Goal: Obtain resource: Download file/media

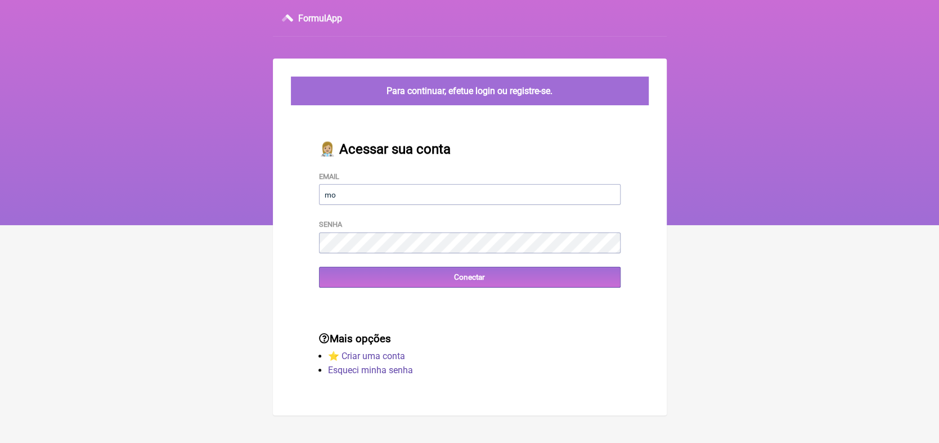
type input "[EMAIL_ADDRESS][DOMAIN_NAME]"
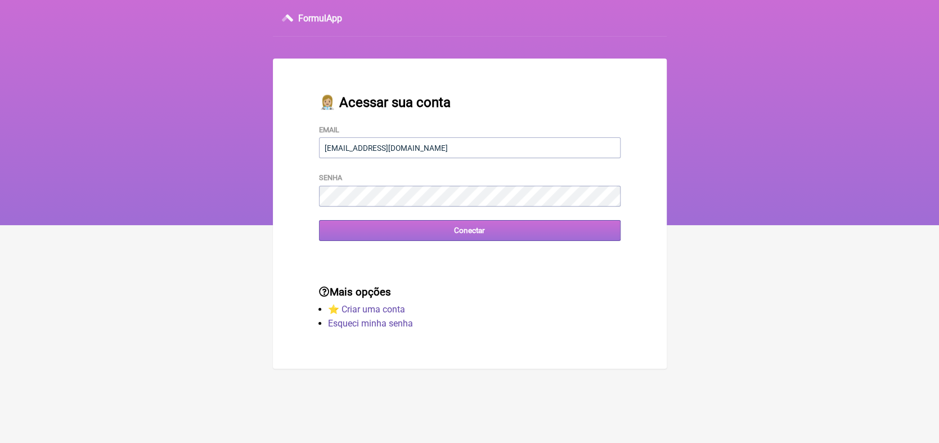
click at [458, 231] on input "Conectar" at bounding box center [470, 230] width 302 height 21
click at [468, 231] on input "Conectar" at bounding box center [470, 230] width 302 height 21
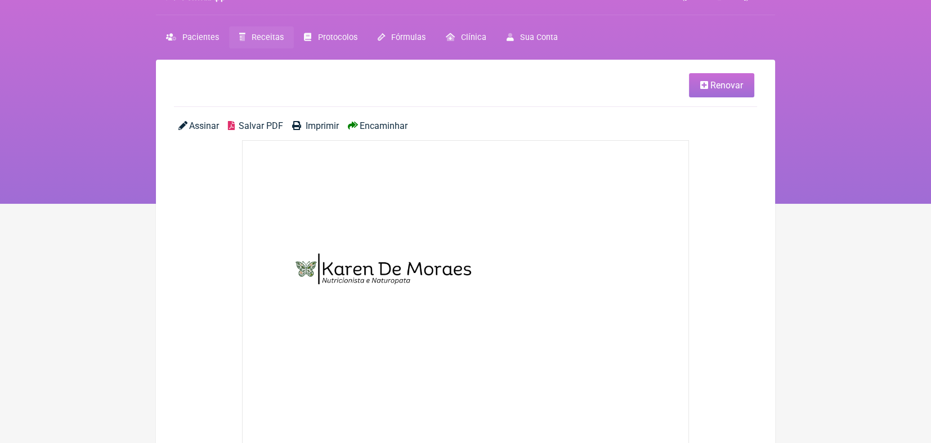
scroll to position [20, 0]
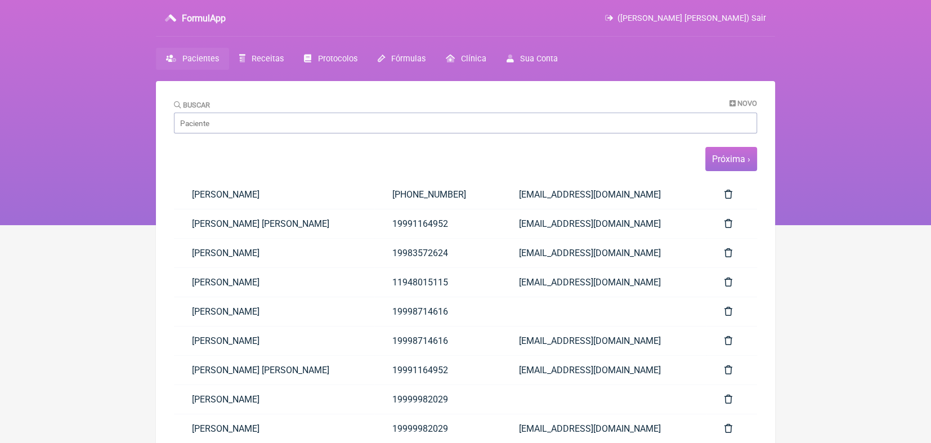
click at [738, 163] on link "Próxima ›" at bounding box center [731, 159] width 38 height 11
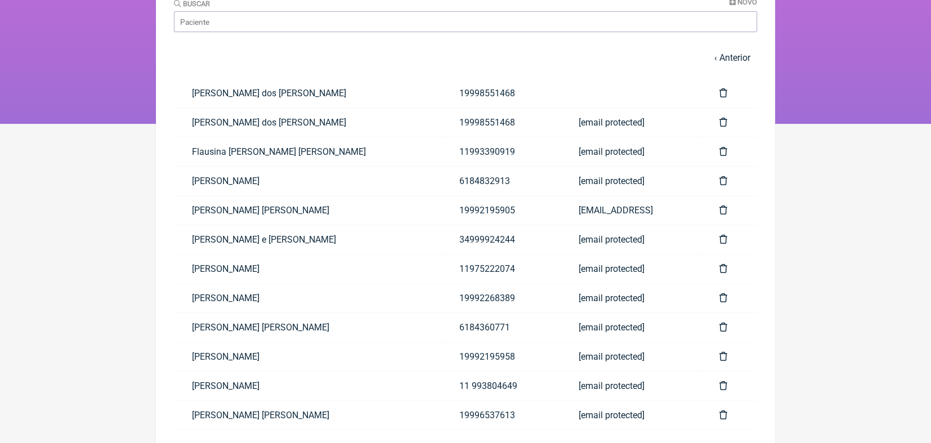
scroll to position [116, 0]
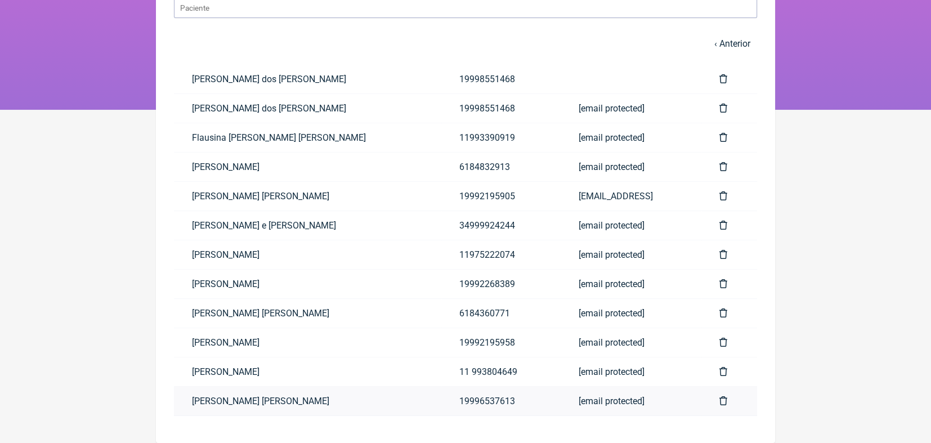
click at [294, 402] on link "Vera Marilia de Azevedo Martins" at bounding box center [307, 401] width 267 height 29
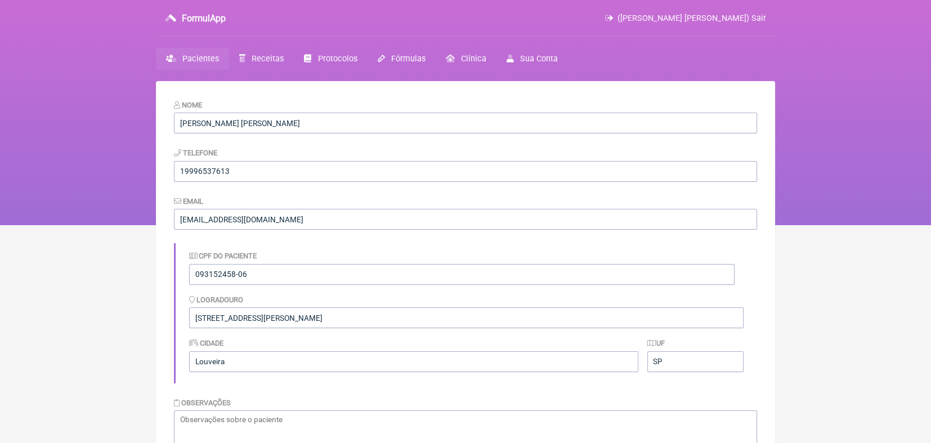
click at [241, 29] on div "FormulApp (Karen S P De Moraes) Sair" at bounding box center [465, 18] width 619 height 37
click at [260, 57] on span "Receitas" at bounding box center [268, 59] width 32 height 10
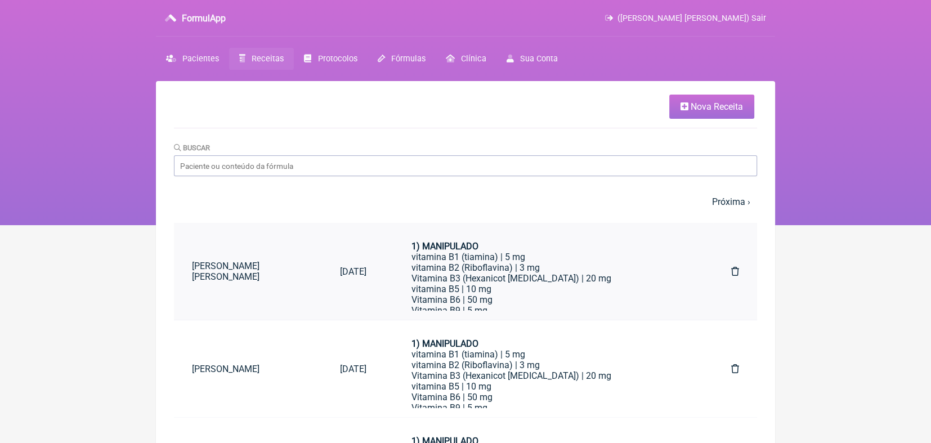
click at [268, 265] on link "Vera Marilia de Azevedo Martins" at bounding box center [248, 271] width 148 height 39
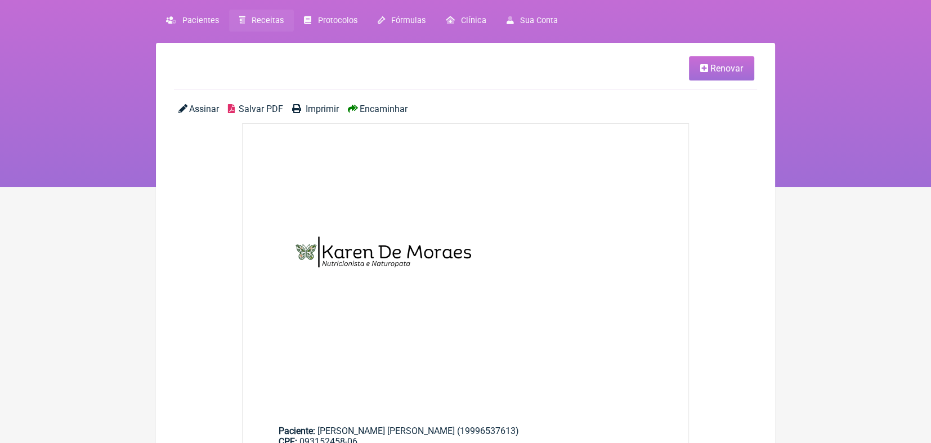
scroll to position [33, 0]
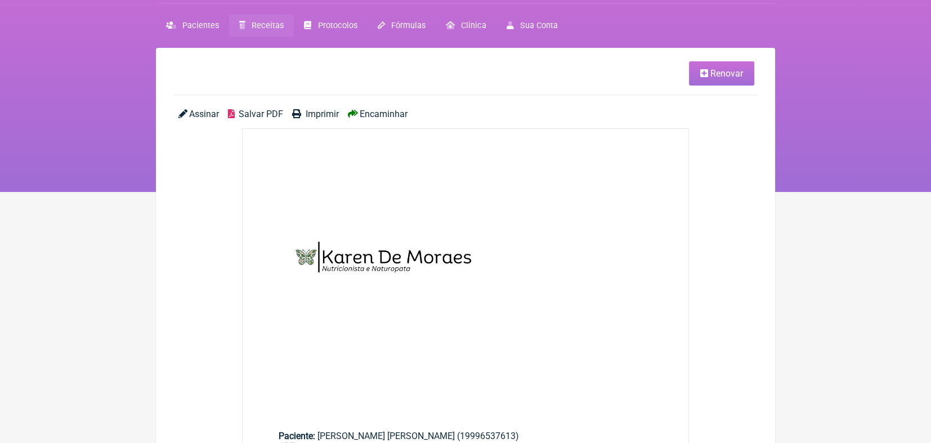
click at [252, 113] on span "Salvar PDF" at bounding box center [261, 114] width 44 height 11
